Goal: Transaction & Acquisition: Purchase product/service

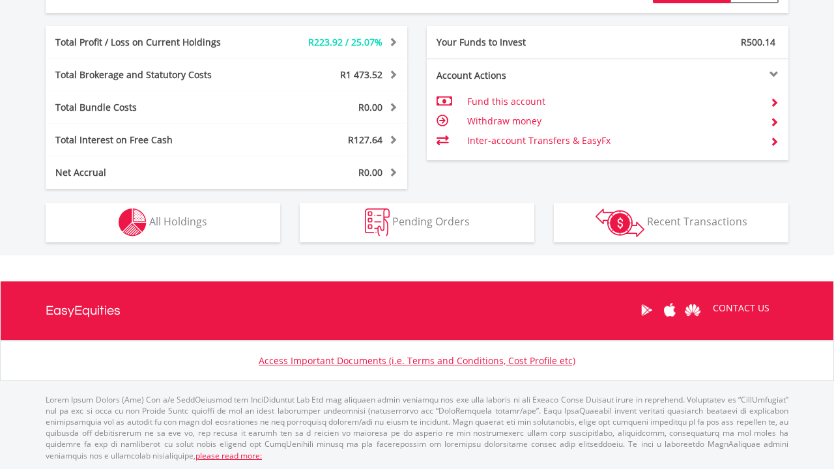
scroll to position [632, 0]
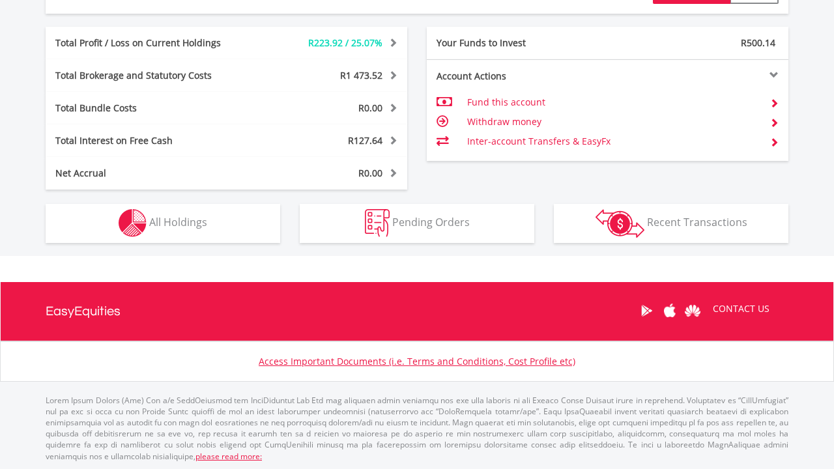
click at [146, 212] on img "button" at bounding box center [133, 223] width 28 height 28
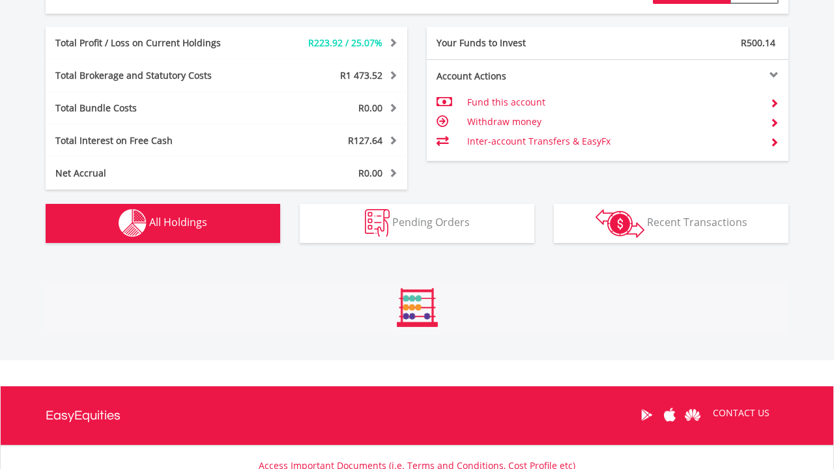
scroll to position [816, 0]
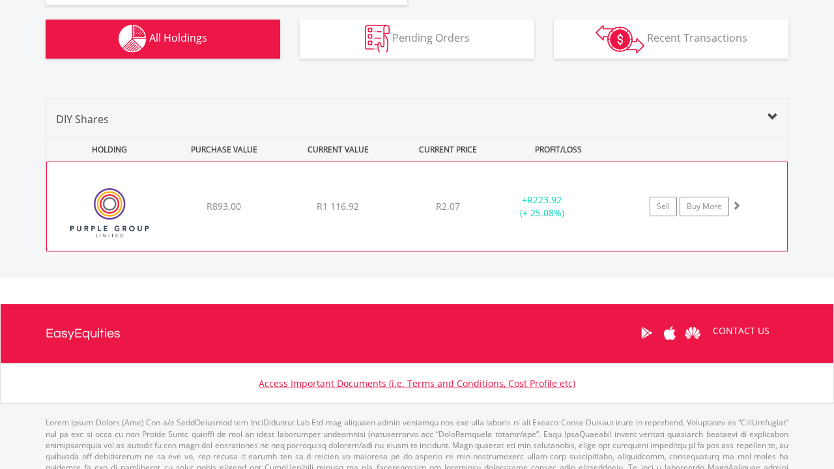
click at [737, 210] on div at bounding box center [736, 205] width 9 height 13
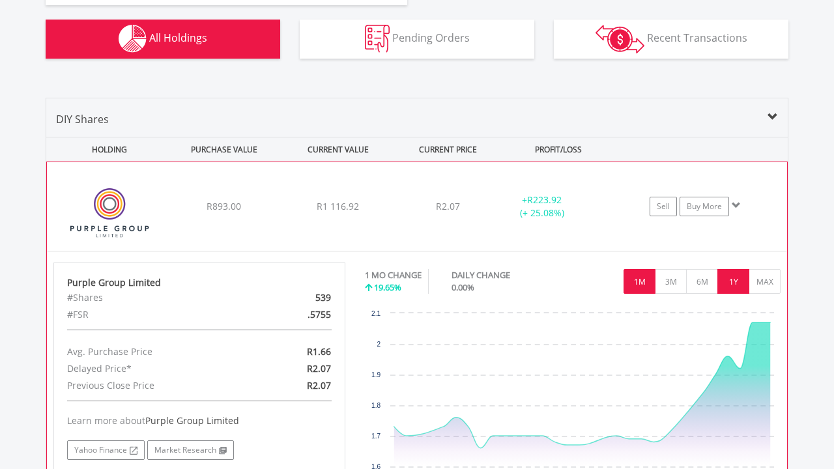
click at [741, 287] on button "1Y" at bounding box center [733, 281] width 32 height 25
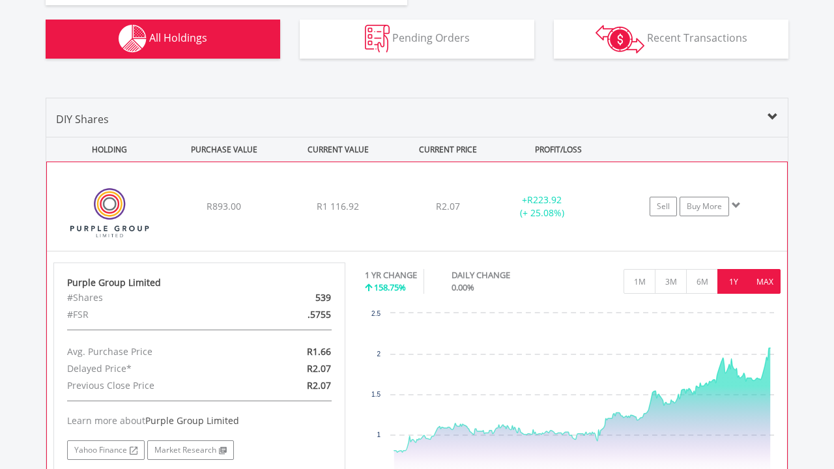
click at [763, 273] on button "MAX" at bounding box center [765, 281] width 32 height 25
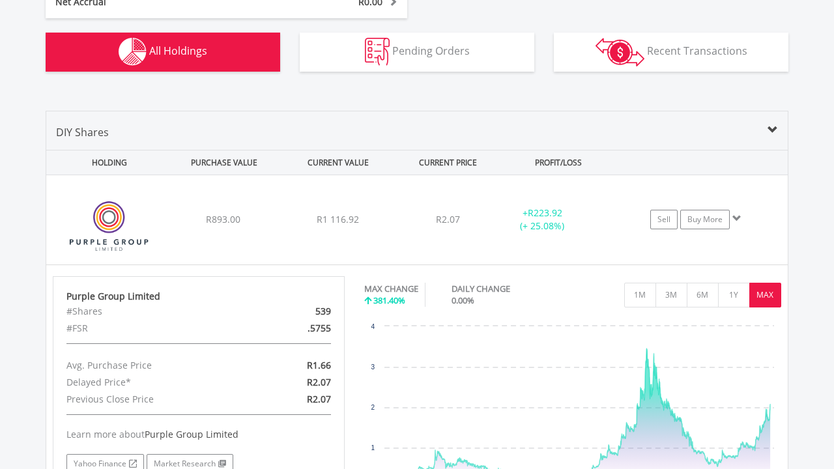
scroll to position [830, 0]
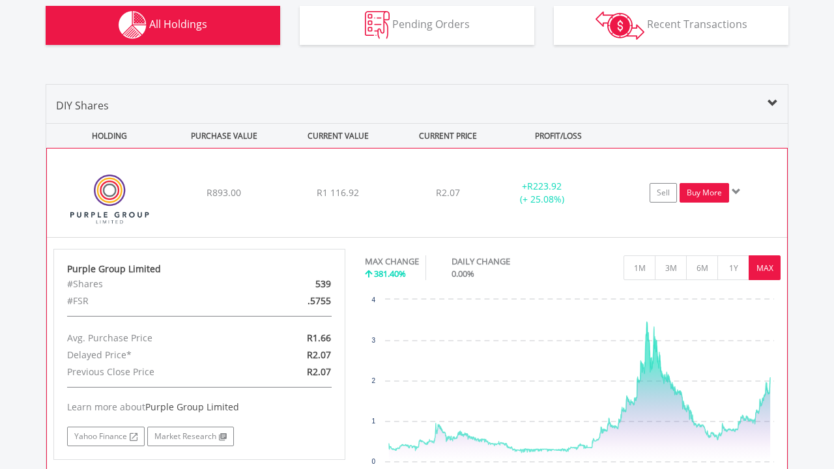
click at [713, 200] on link "Buy More" at bounding box center [705, 193] width 50 height 20
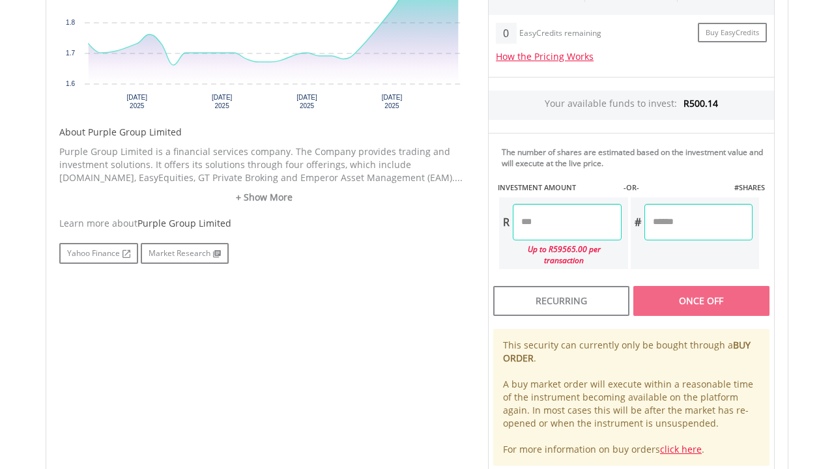
scroll to position [545, 0]
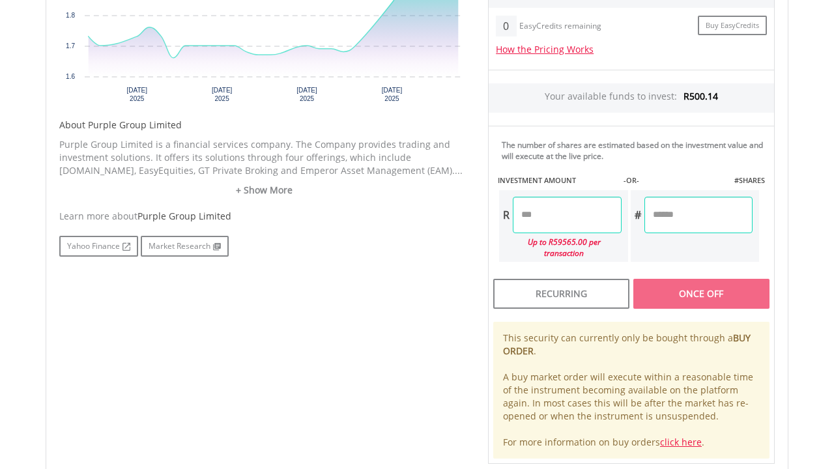
click at [592, 214] on input "number" at bounding box center [567, 215] width 108 height 36
type input "******"
click at [457, 297] on div "No chart available. 1 MO CHANGE 19.65% DAILY CHANGE 0.00% 1M 3M 6M 1Y MAX Chart…" at bounding box center [417, 169] width 735 height 592
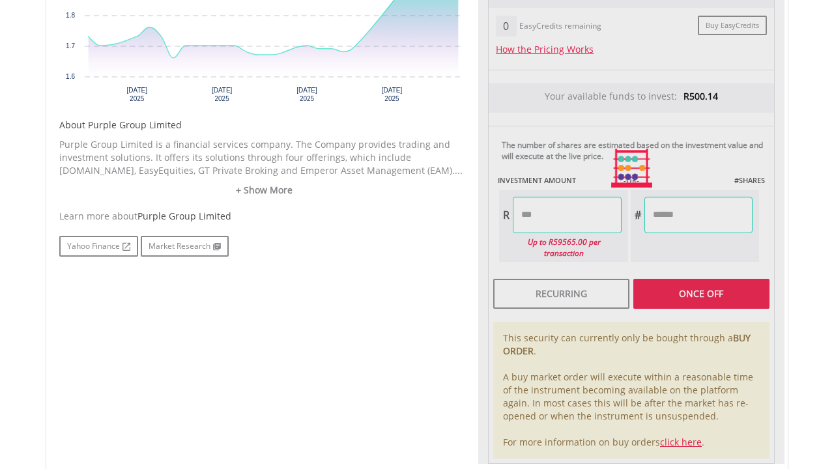
type input "********"
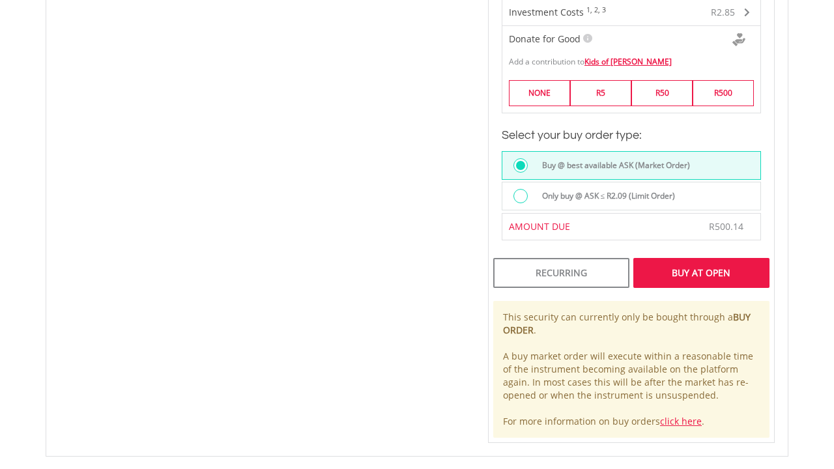
scroll to position [918, 0]
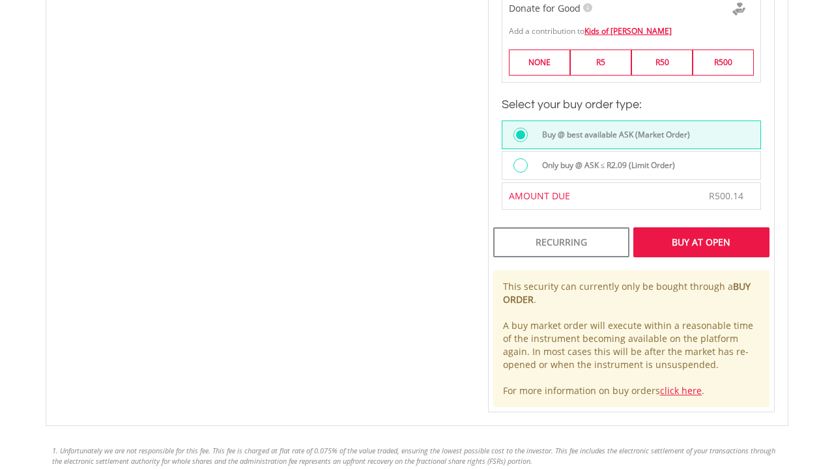
click at [702, 238] on div "Buy At Open" at bounding box center [701, 242] width 136 height 30
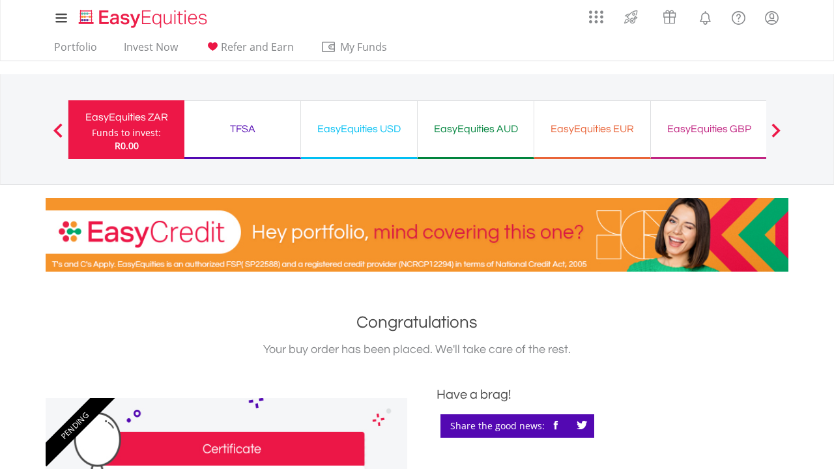
click at [236, 139] on div "TFSA Funds to invest: R0.00" at bounding box center [242, 129] width 117 height 59
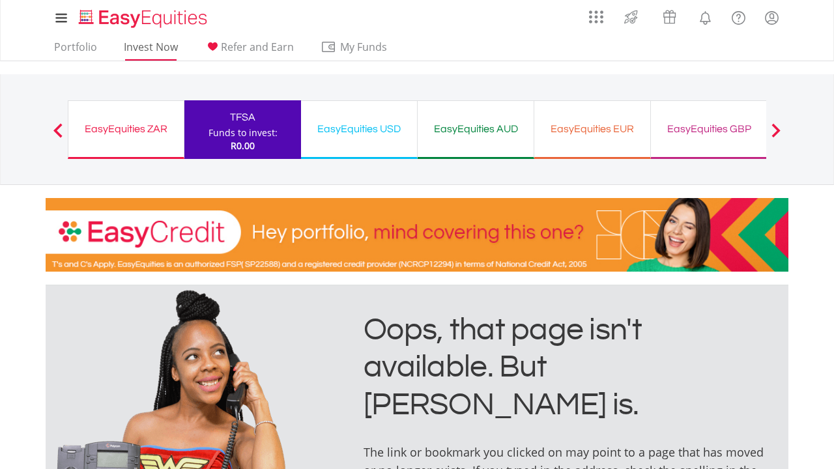
click at [149, 47] on link "Invest Now" at bounding box center [151, 50] width 65 height 20
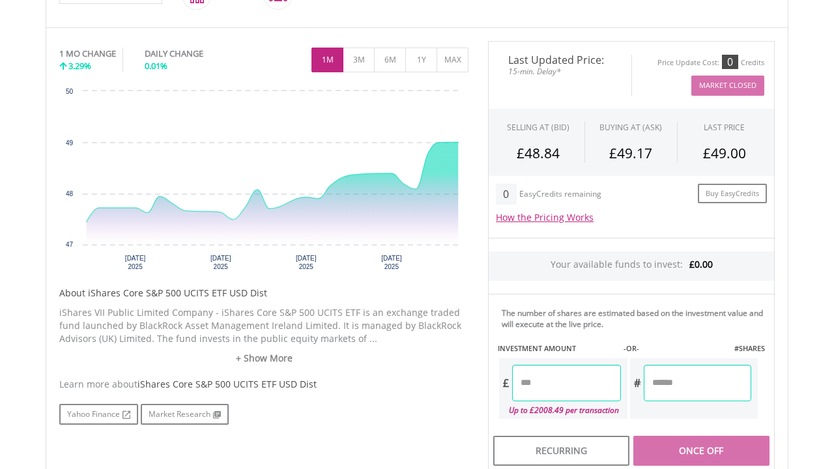
scroll to position [386, 0]
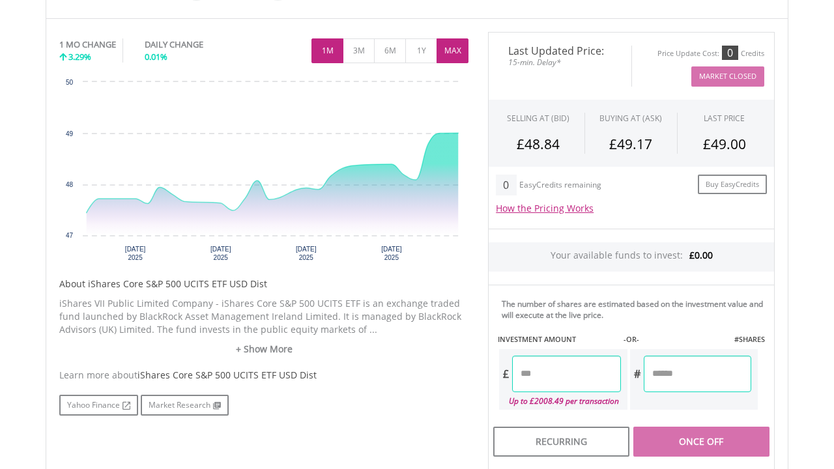
click at [460, 51] on button "MAX" at bounding box center [453, 50] width 32 height 25
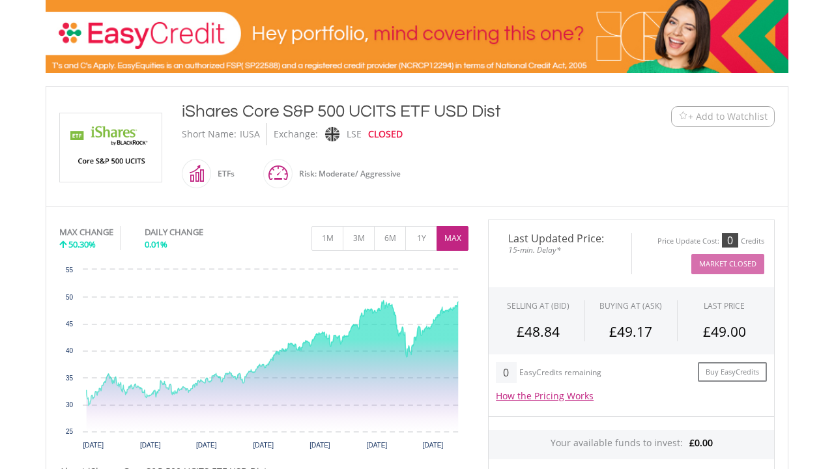
scroll to position [29, 0]
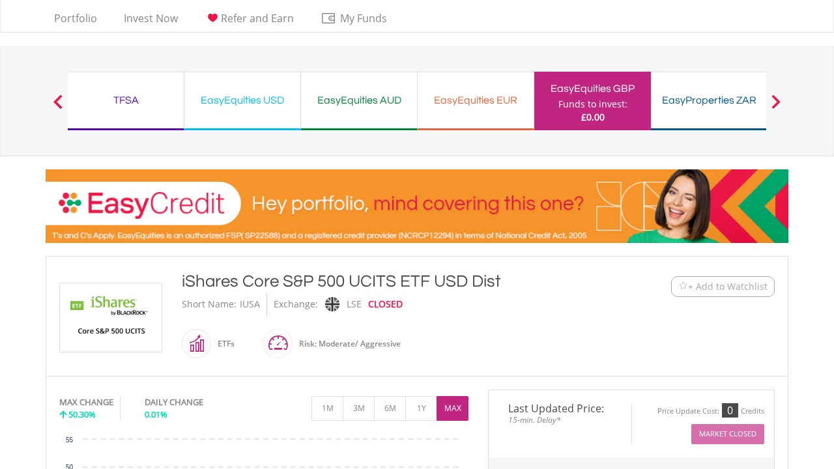
click at [717, 285] on span "+ Add to Watchlist" at bounding box center [727, 286] width 79 height 13
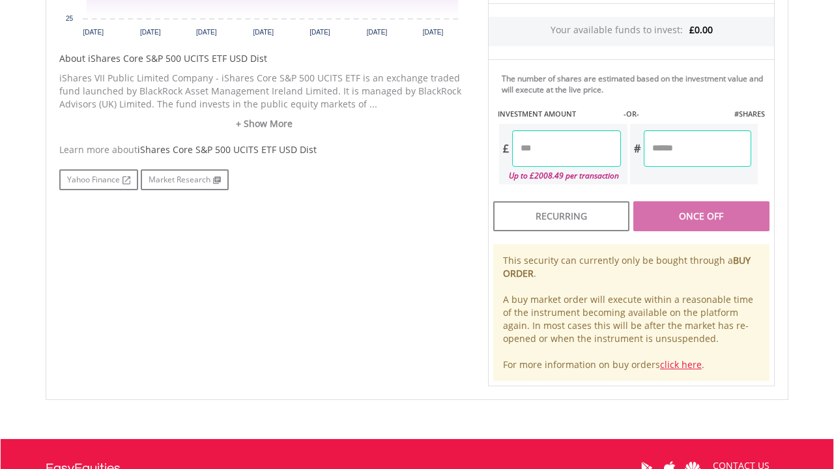
scroll to position [614, 0]
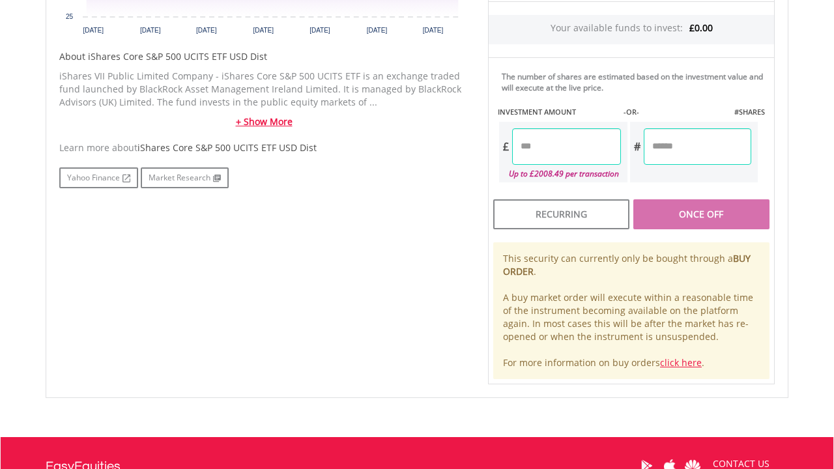
click at [280, 120] on link "+ Show More" at bounding box center [263, 121] width 409 height 13
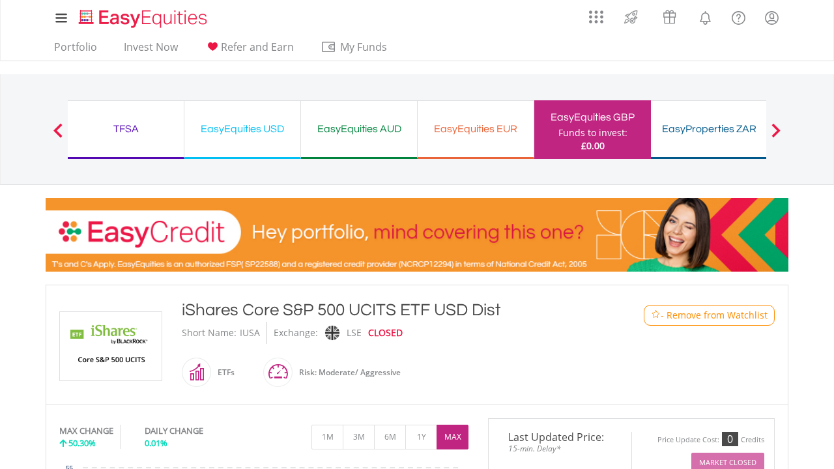
scroll to position [0, 0]
click at [137, 43] on link "Invest Now" at bounding box center [151, 50] width 65 height 20
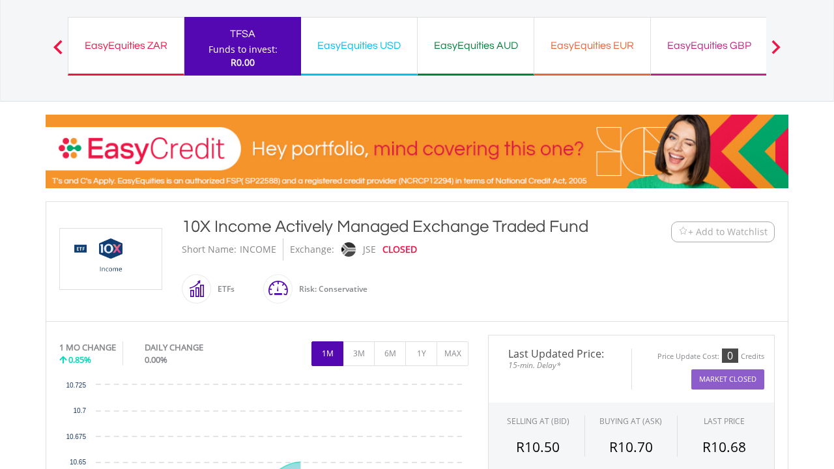
scroll to position [98, 0]
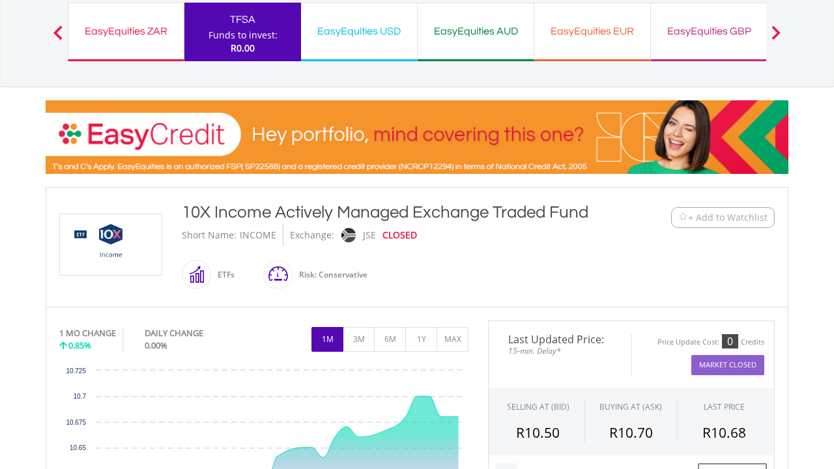
click at [755, 218] on span "+ Add to Watchlist" at bounding box center [727, 217] width 79 height 13
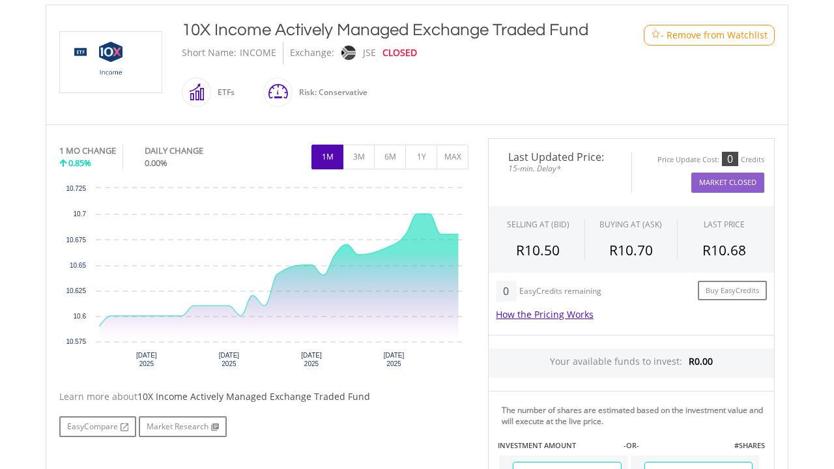
scroll to position [281, 0]
click at [448, 165] on button "MAX" at bounding box center [453, 156] width 32 height 25
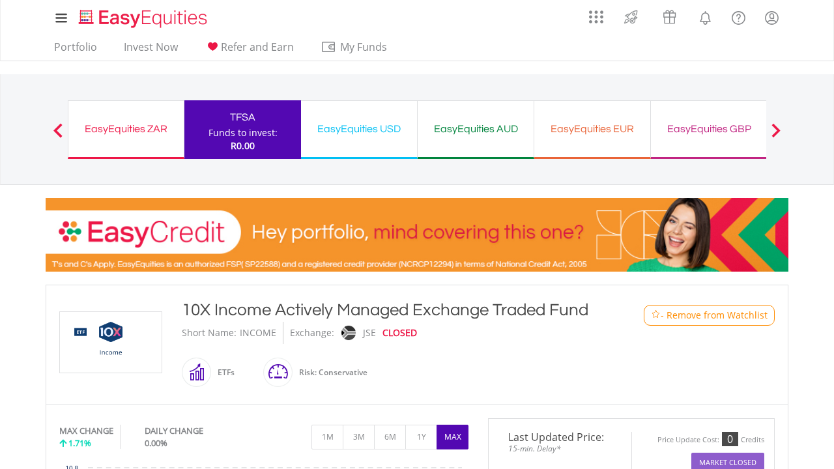
scroll to position [0, 0]
click at [143, 46] on link "Invest Now" at bounding box center [151, 50] width 65 height 20
